Goal: Information Seeking & Learning: Learn about a topic

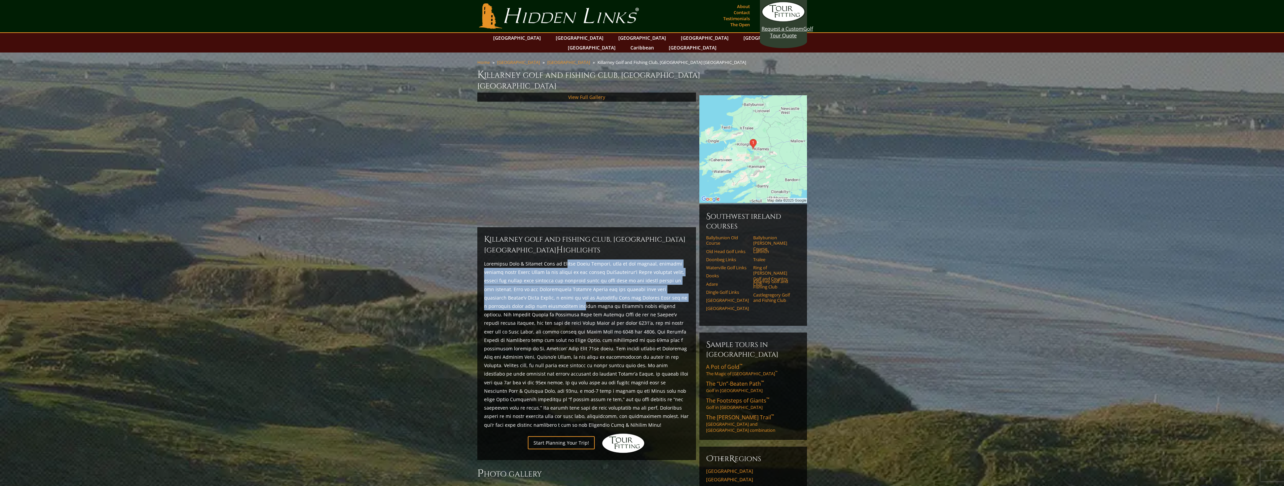
drag, startPoint x: 558, startPoint y: 243, endPoint x: 537, endPoint y: 287, distance: 48.9
click at [537, 287] on p at bounding box center [586, 344] width 205 height 170
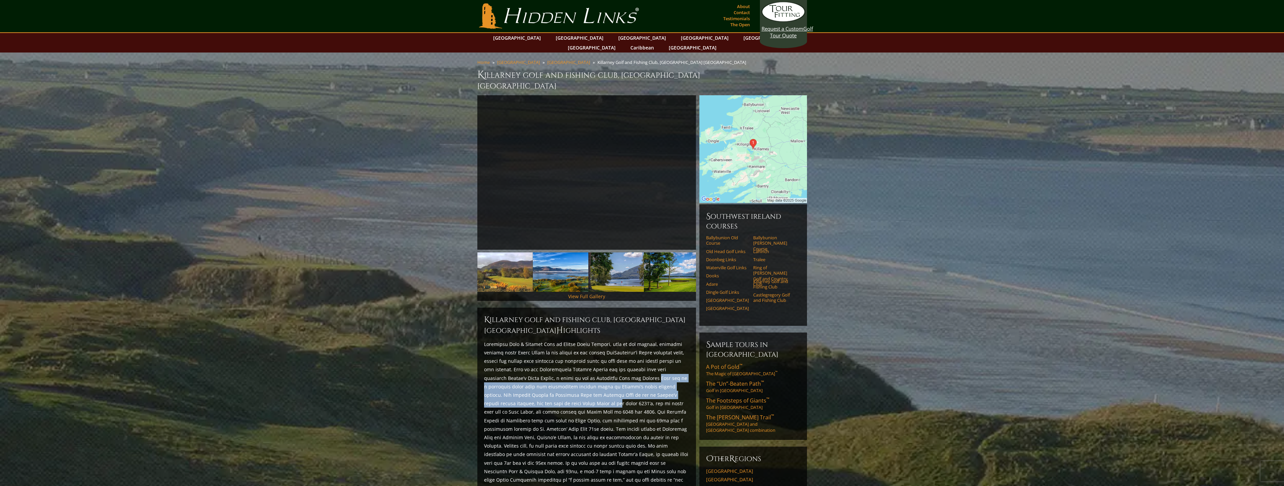
drag, startPoint x: 521, startPoint y: 302, endPoint x: 611, endPoint y: 359, distance: 107.2
click at [611, 359] on p at bounding box center [586, 425] width 205 height 170
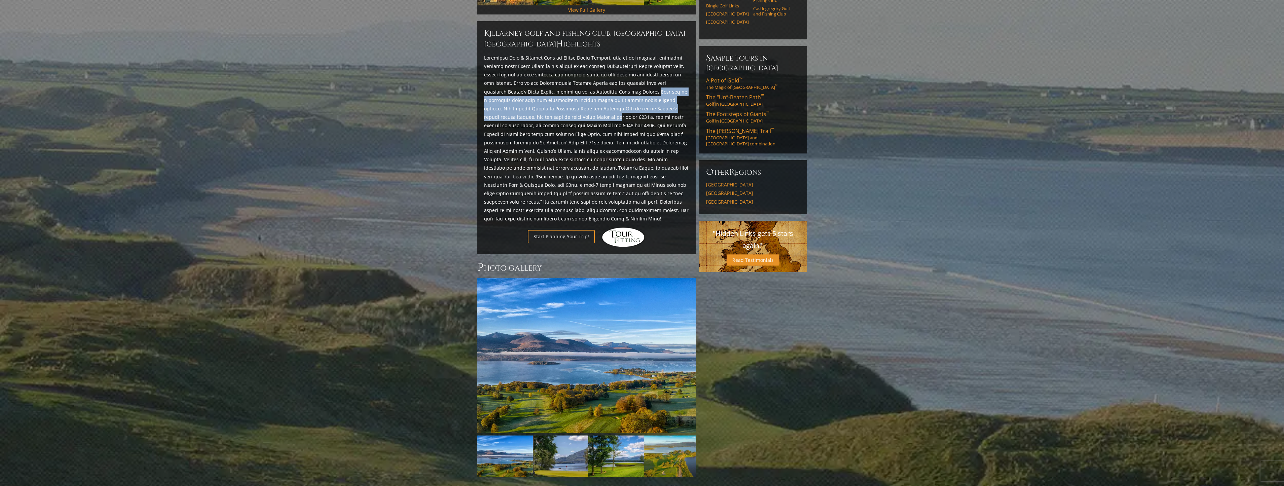
scroll to position [269, 0]
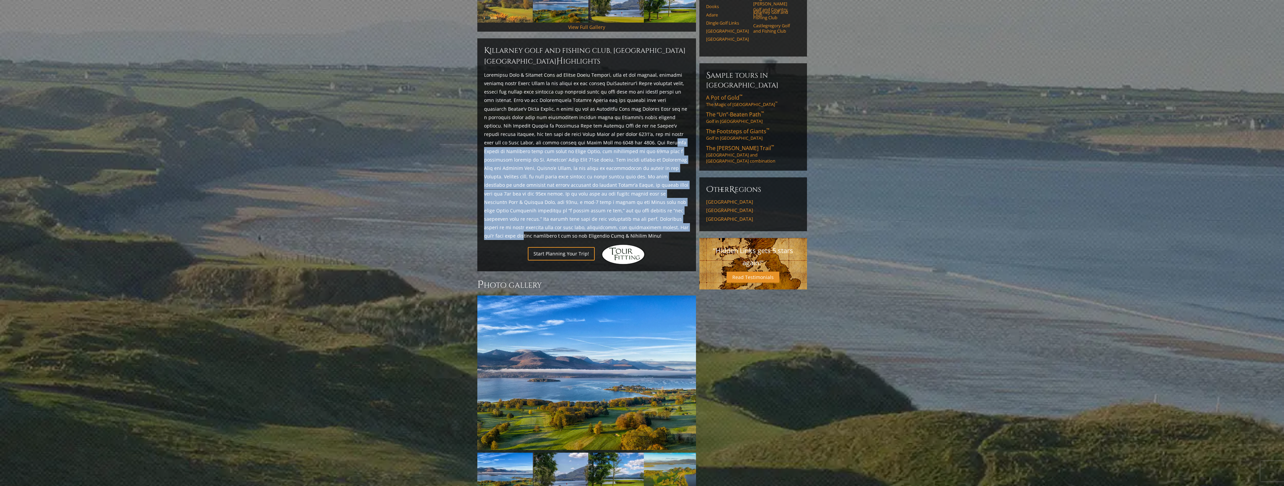
drag, startPoint x: 564, startPoint y: 123, endPoint x: 503, endPoint y: 207, distance: 104.2
click at [503, 207] on p at bounding box center [586, 156] width 205 height 170
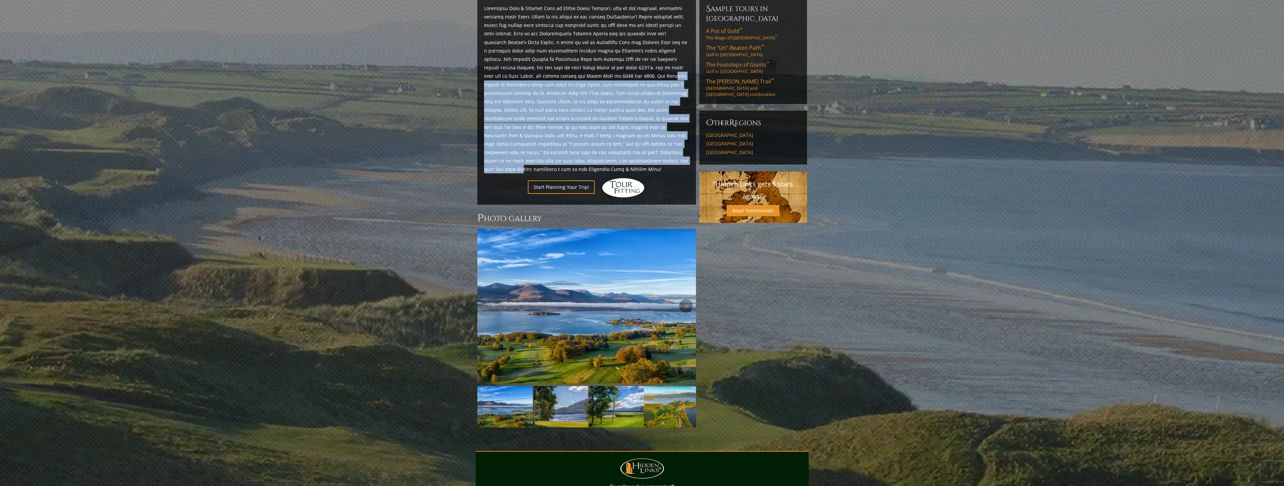
scroll to position [336, 0]
click at [546, 275] on img at bounding box center [586, 305] width 219 height 154
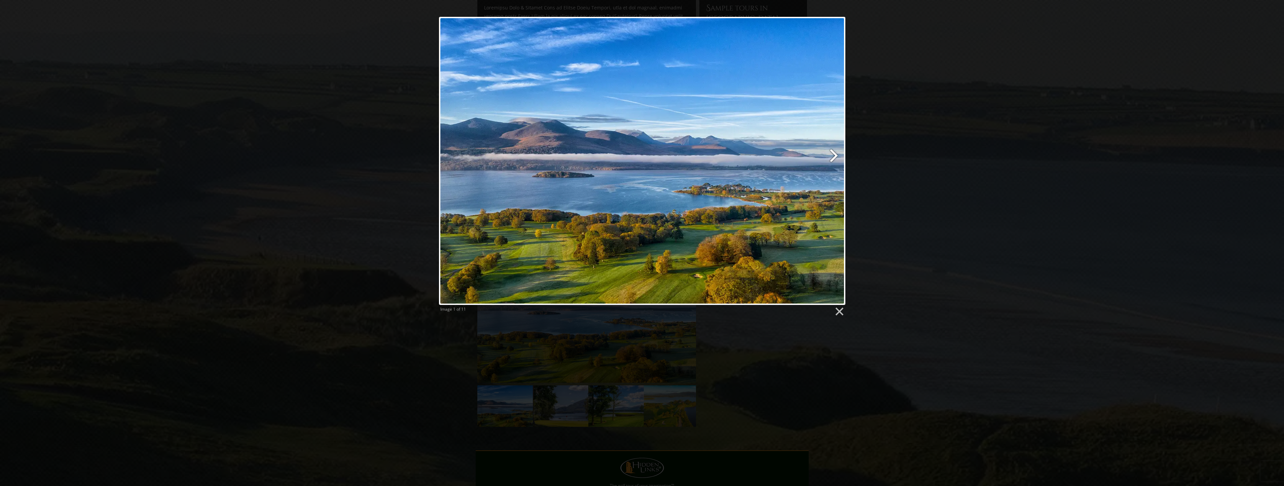
click at [835, 156] on link at bounding box center [715, 161] width 260 height 288
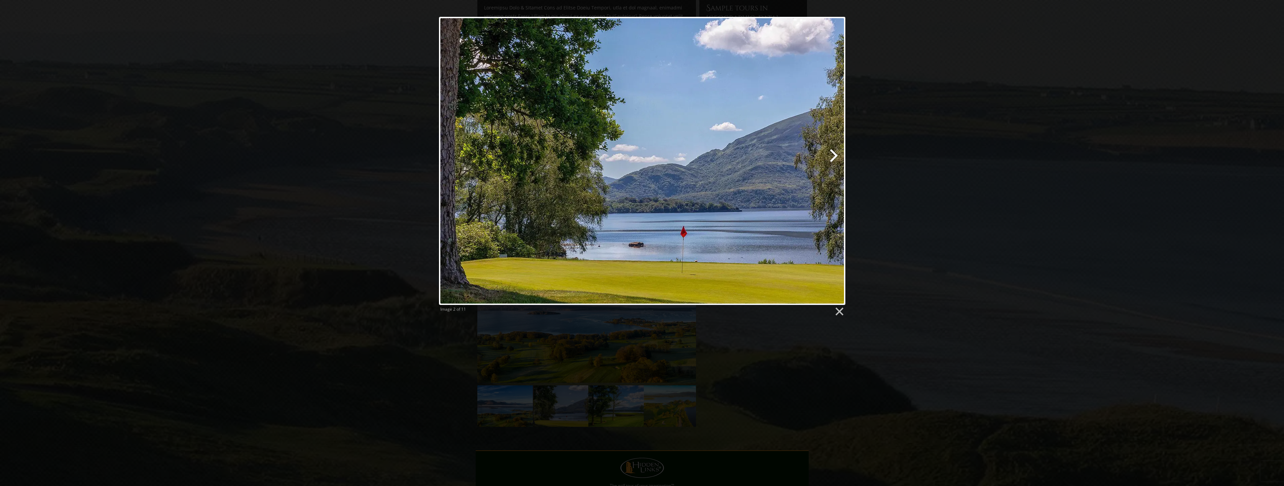
click at [835, 156] on link at bounding box center [715, 161] width 260 height 288
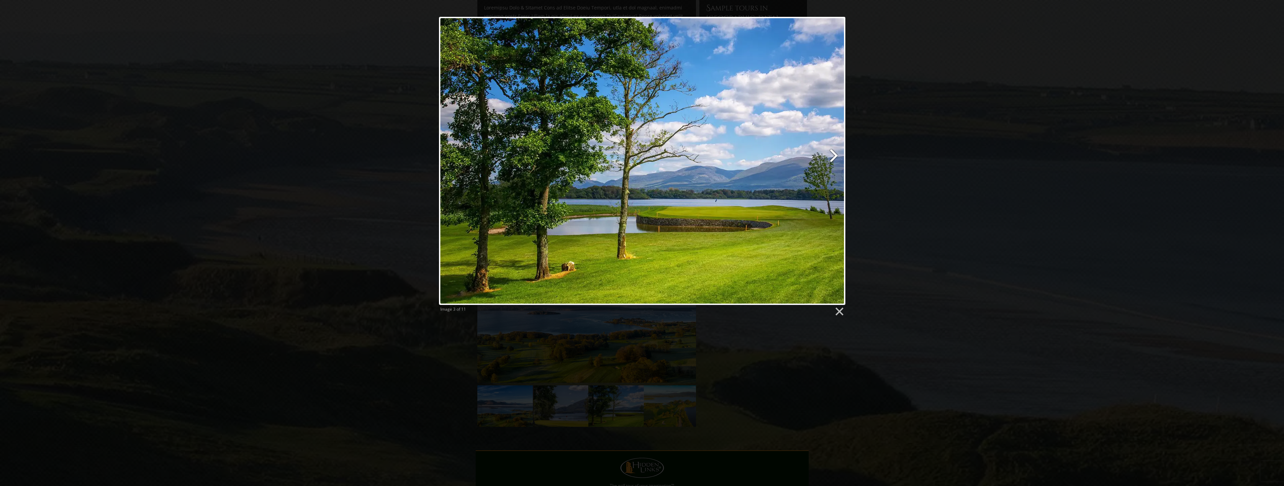
click at [835, 156] on link at bounding box center [715, 161] width 260 height 288
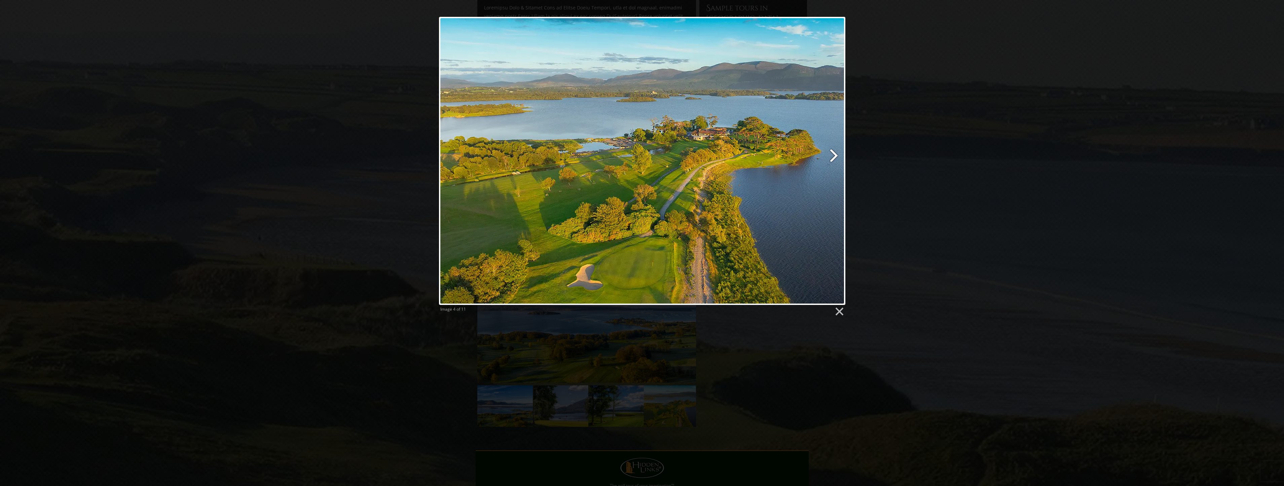
click at [832, 150] on link at bounding box center [715, 161] width 260 height 288
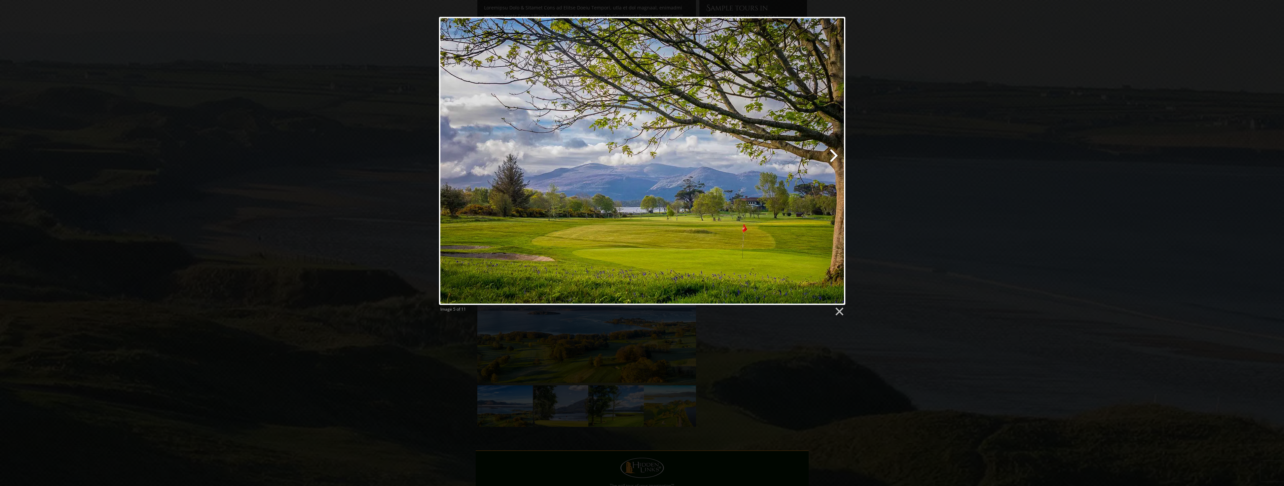
click at [832, 150] on link at bounding box center [715, 161] width 260 height 288
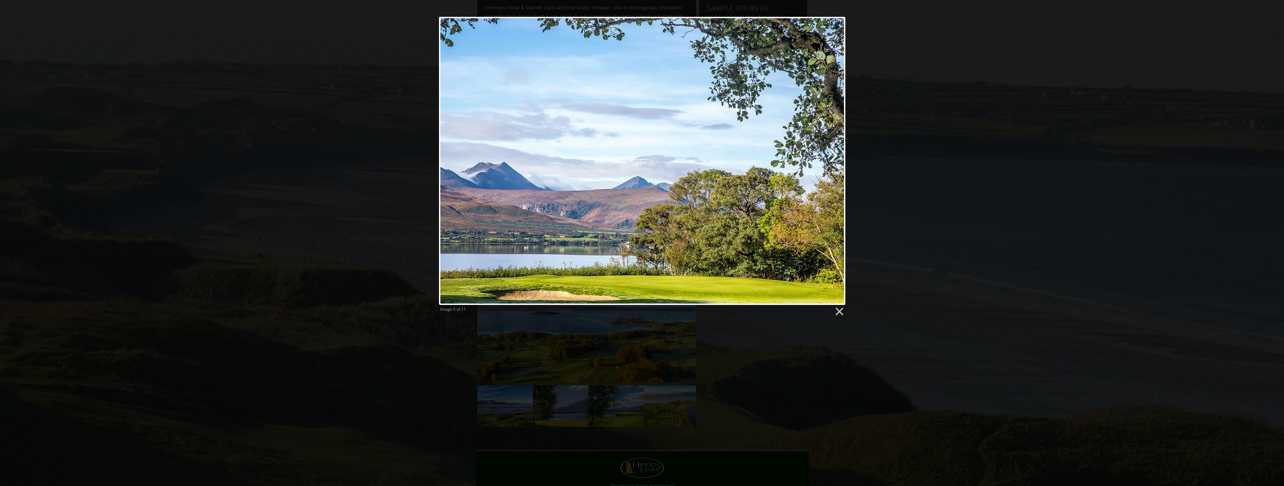
click at [832, 150] on link at bounding box center [715, 161] width 260 height 288
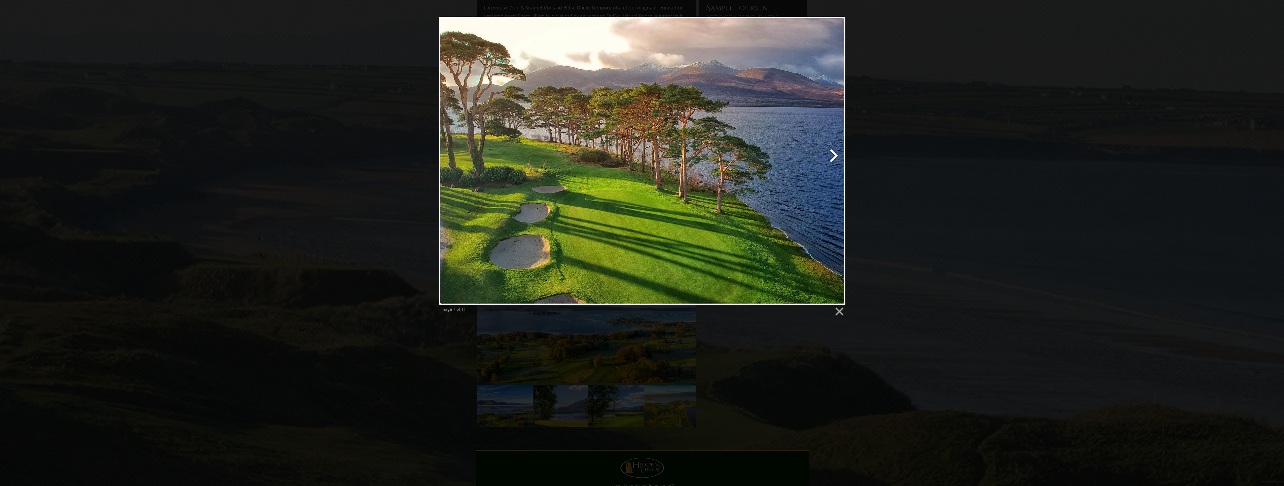
click at [831, 150] on link at bounding box center [715, 161] width 260 height 288
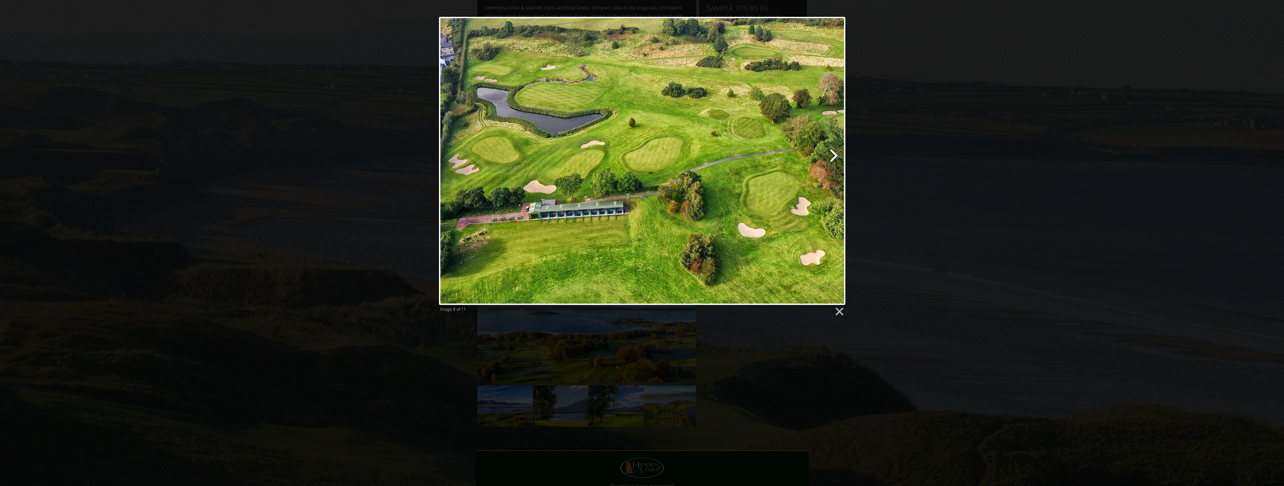
click at [831, 150] on link at bounding box center [715, 161] width 260 height 288
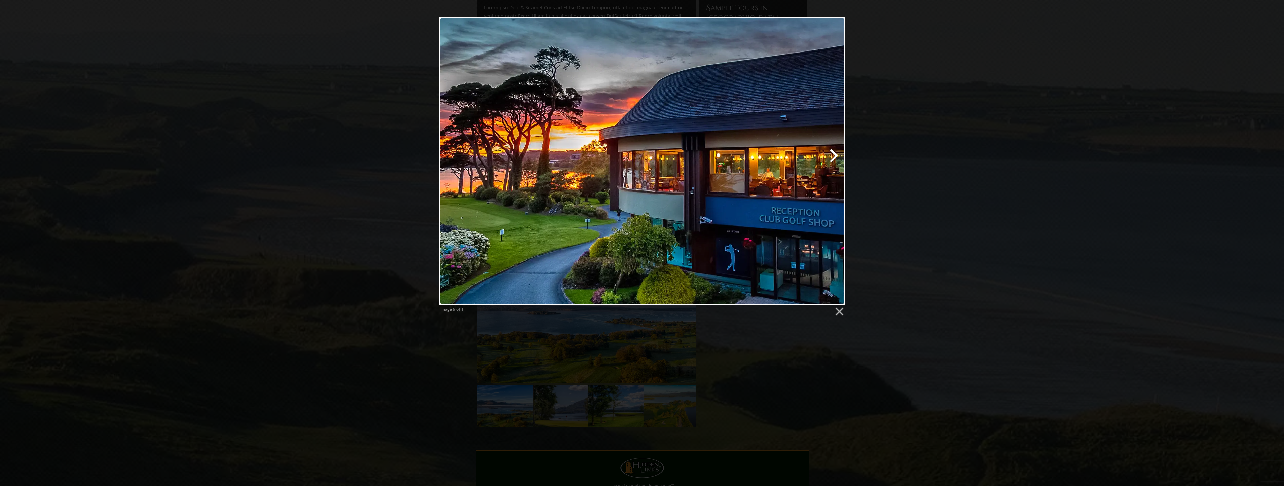
click at [831, 149] on link at bounding box center [715, 161] width 260 height 288
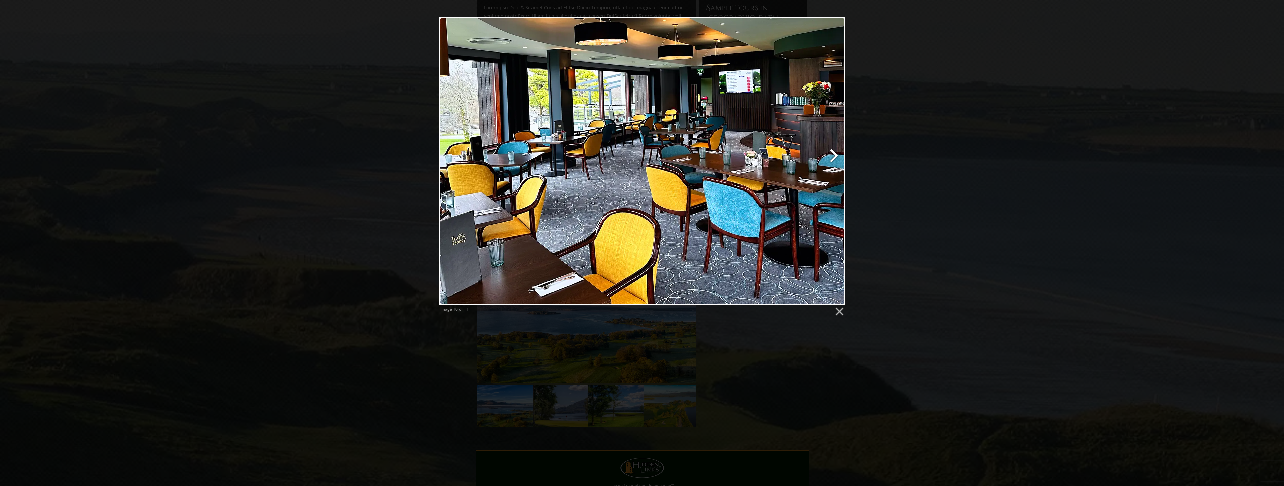
click at [831, 149] on link at bounding box center [715, 161] width 260 height 288
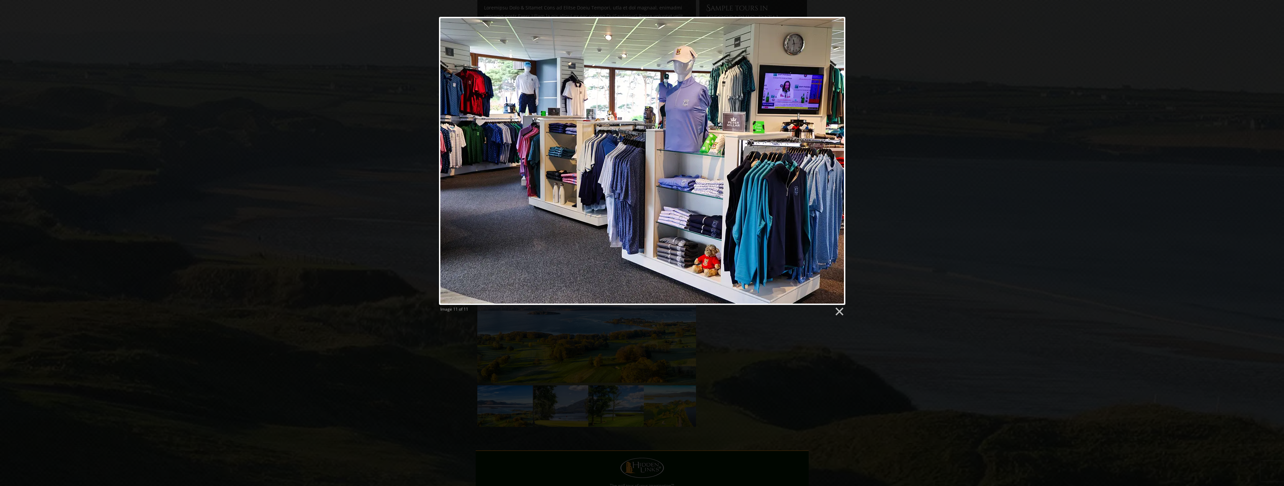
click at [831, 149] on div at bounding box center [642, 161] width 406 height 288
click at [838, 310] on link at bounding box center [839, 311] width 10 height 10
